Goal: Complete application form

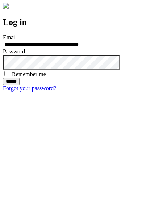
type input "**********"
click at [20, 85] on input "******" at bounding box center [11, 81] width 17 height 7
type input "**********"
click at [20, 85] on input "******" at bounding box center [11, 81] width 17 height 7
